Goal: Find specific page/section: Find specific page/section

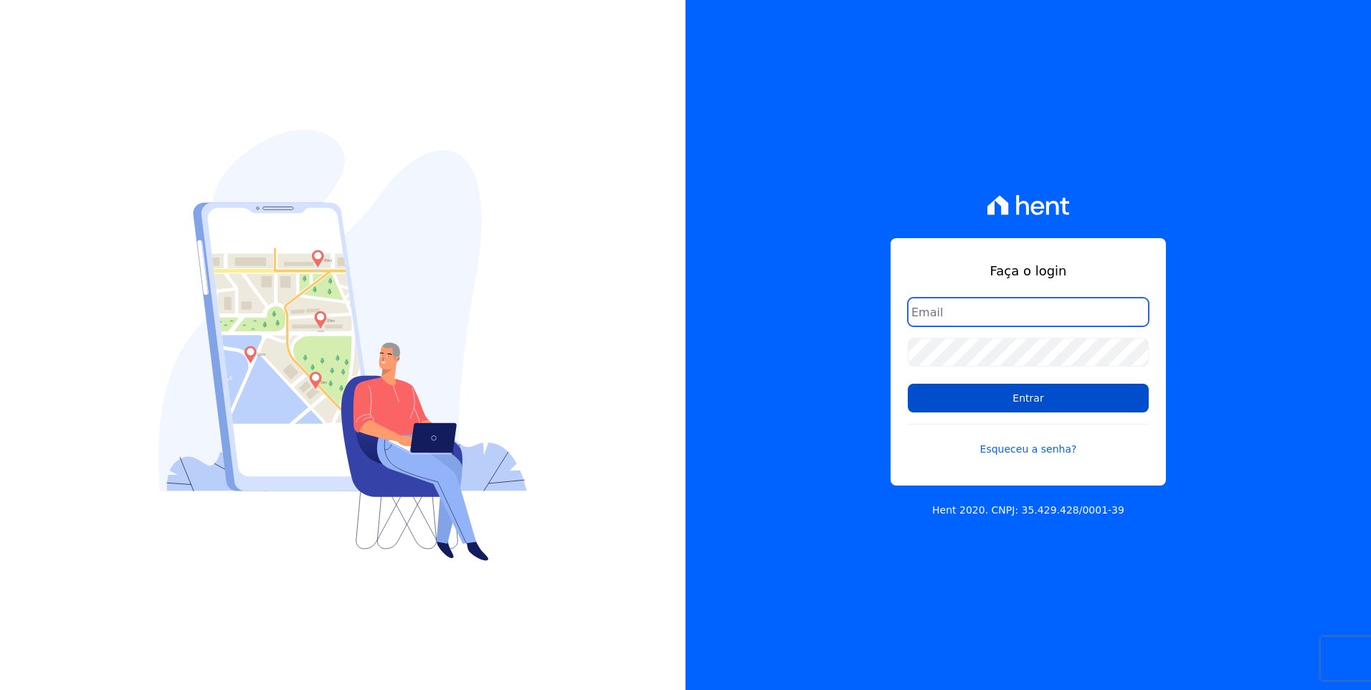
type input "[EMAIL_ADDRESS][DOMAIN_NAME]"
click at [1071, 407] on input "Entrar" at bounding box center [1028, 398] width 241 height 29
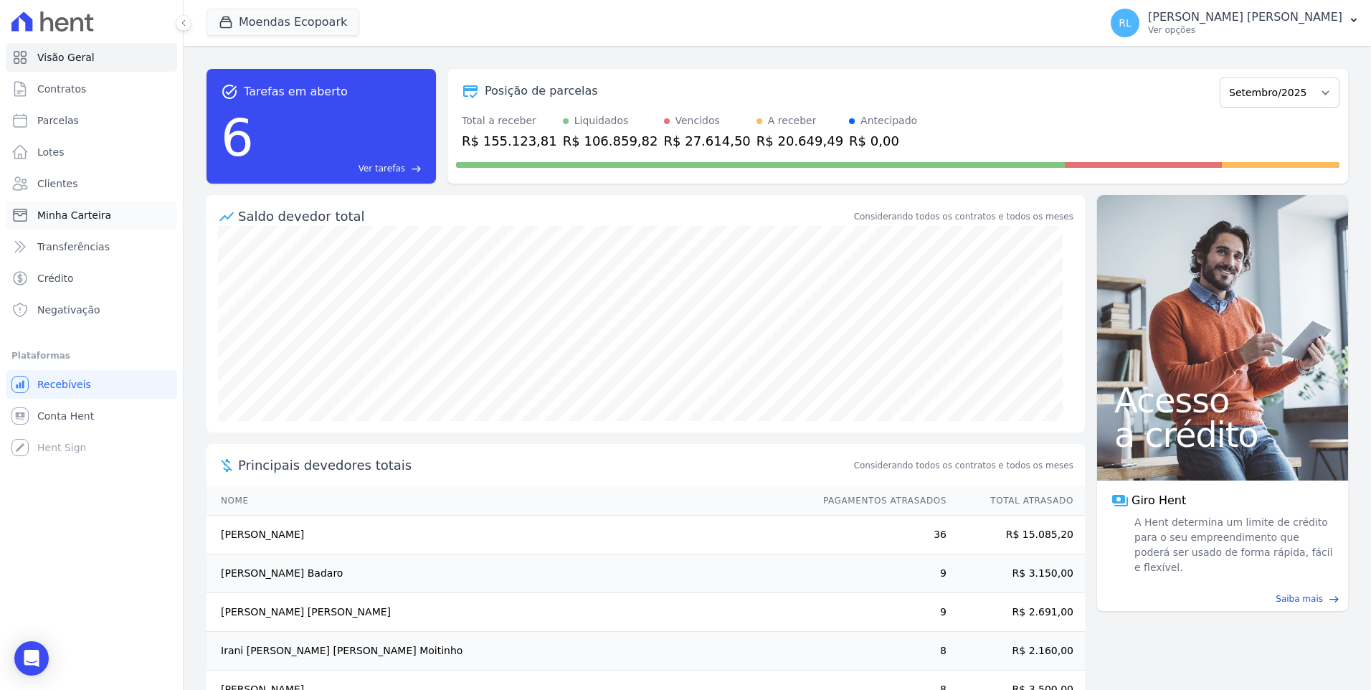
click at [80, 219] on span "Minha Carteira" at bounding box center [74, 215] width 74 height 14
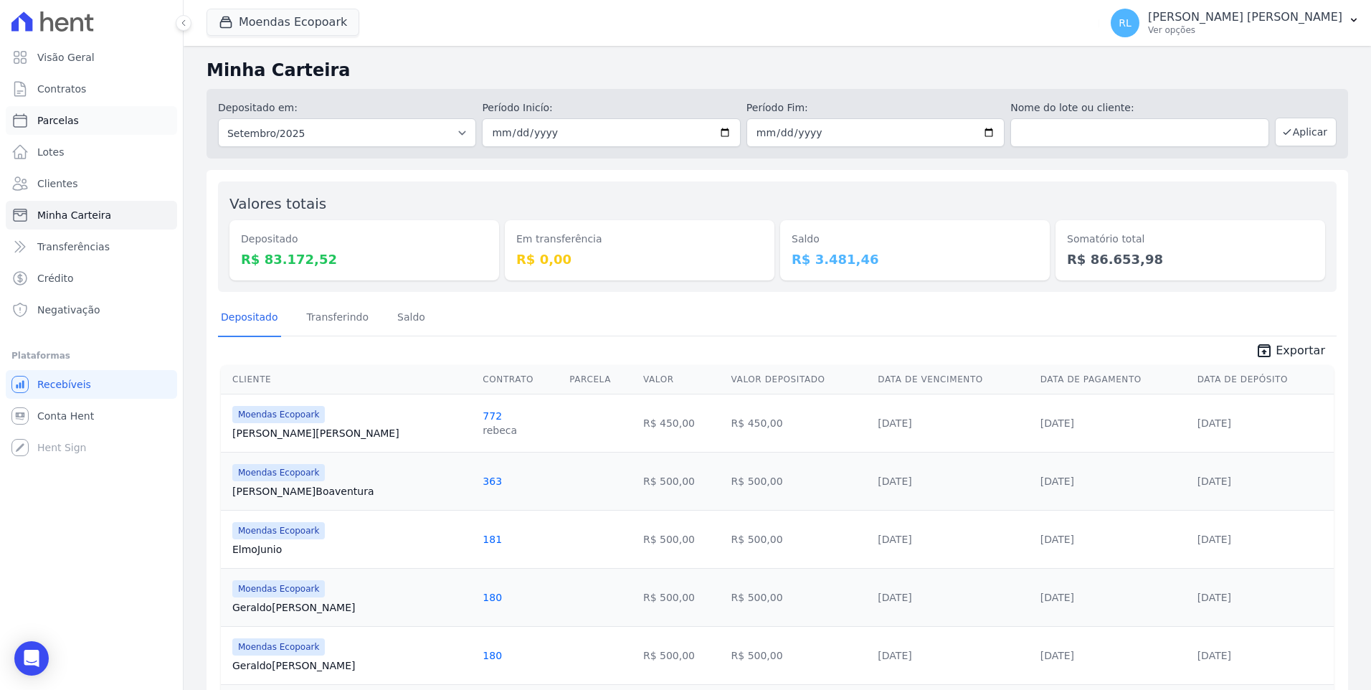
click at [74, 110] on link "Parcelas" at bounding box center [91, 120] width 171 height 29
select select
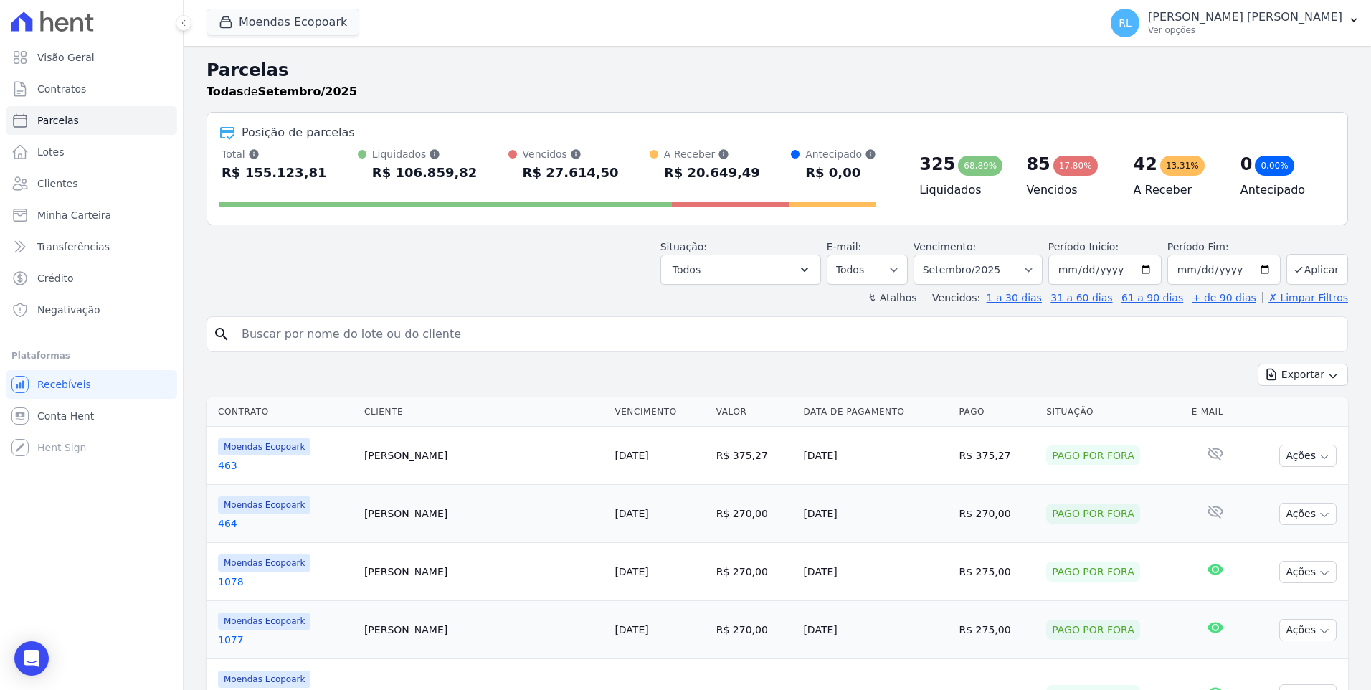
click at [342, 333] on input "search" at bounding box center [787, 334] width 1109 height 29
type input "666"
select select
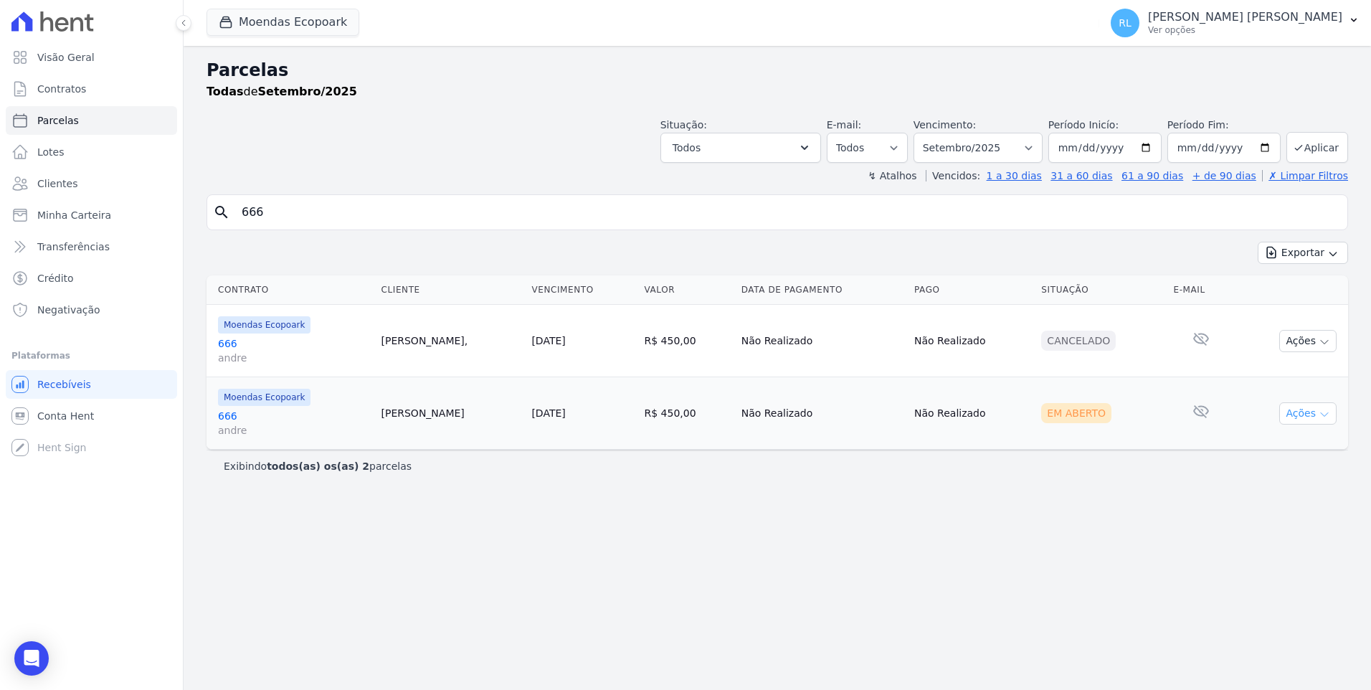
click at [1323, 412] on icon "button" at bounding box center [1324, 414] width 11 height 11
click at [1280, 450] on link "Ver boleto" at bounding box center [1303, 446] width 138 height 27
drag, startPoint x: 272, startPoint y: 212, endPoint x: 222, endPoint y: 214, distance: 49.5
click at [222, 214] on div "search 666" at bounding box center [778, 212] width 1142 height 36
type input "665"
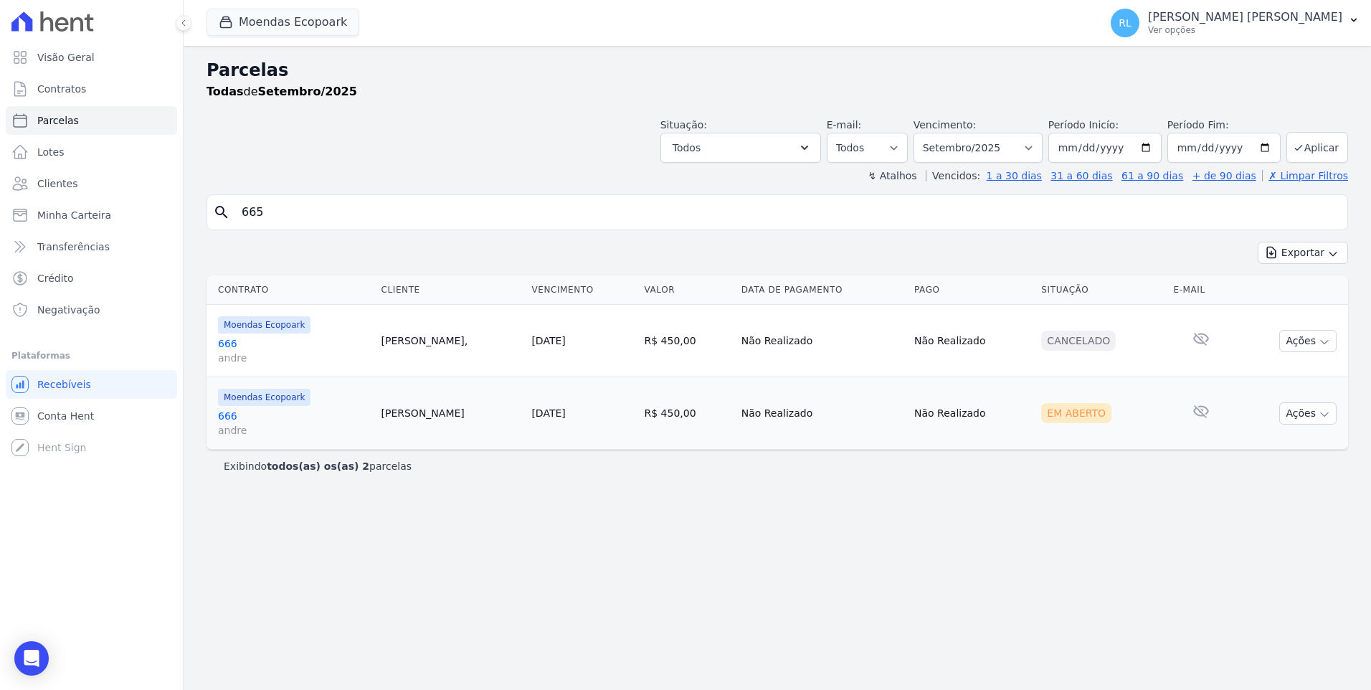
select select
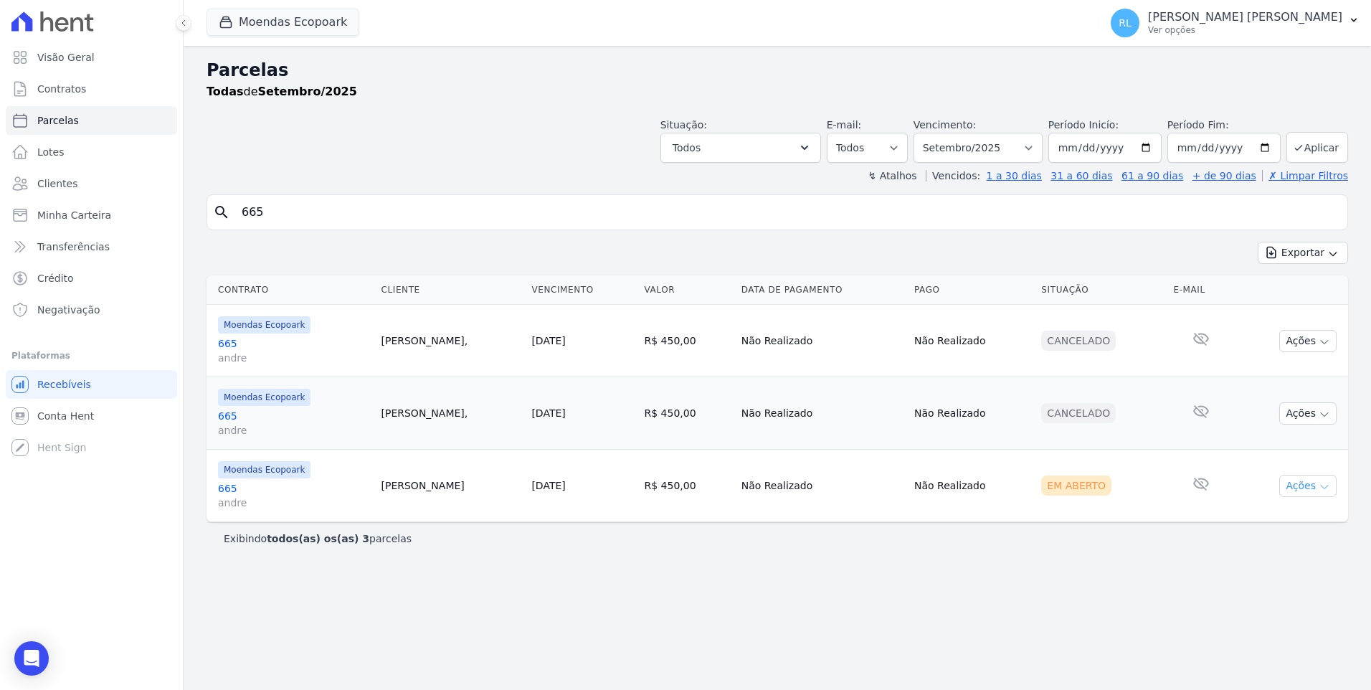
click at [1323, 488] on icon "button" at bounding box center [1324, 486] width 11 height 11
click at [1295, 519] on link "Ver boleto" at bounding box center [1303, 519] width 138 height 27
click at [103, 222] on span "Minha Carteira" at bounding box center [74, 215] width 74 height 14
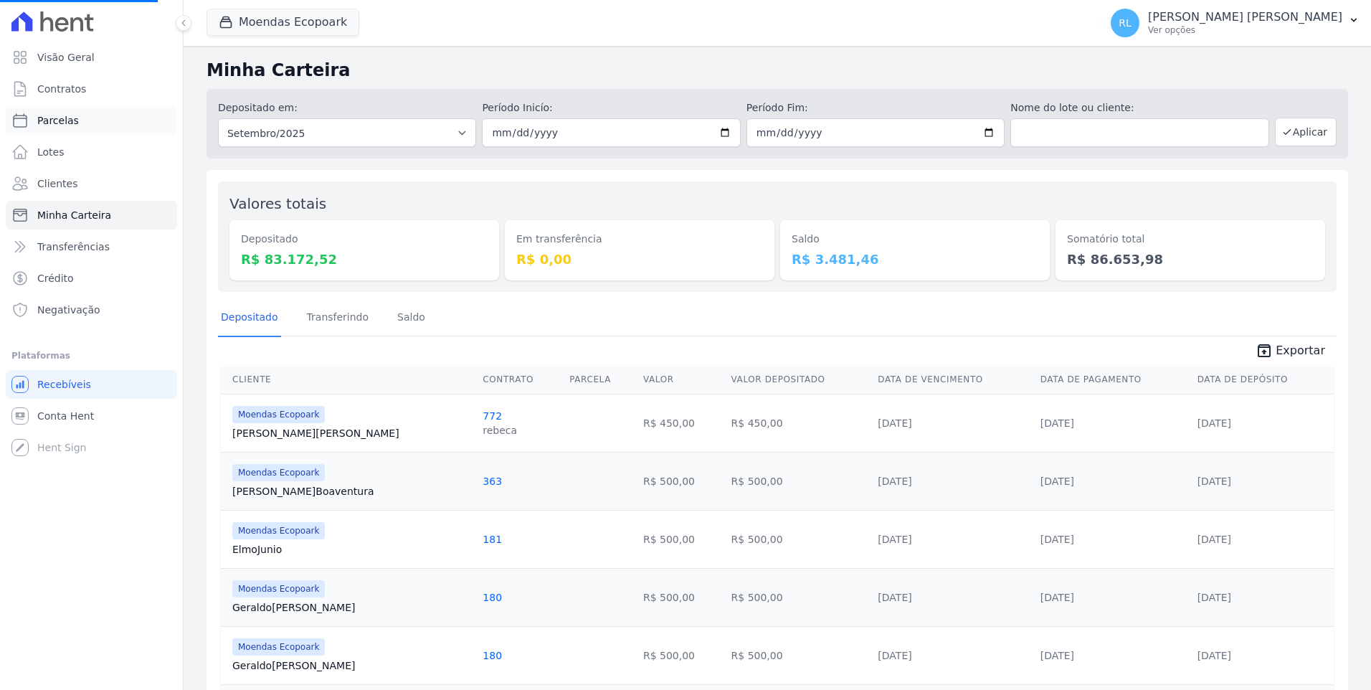
click at [67, 122] on span "Parcelas" at bounding box center [58, 120] width 42 height 14
select select
